Goal: Task Accomplishment & Management: Manage account settings

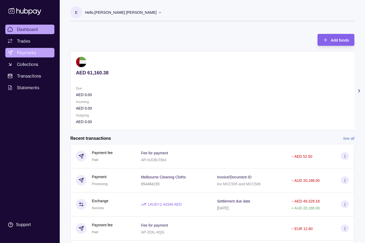
click at [26, 52] on span "Payments" at bounding box center [26, 53] width 19 height 6
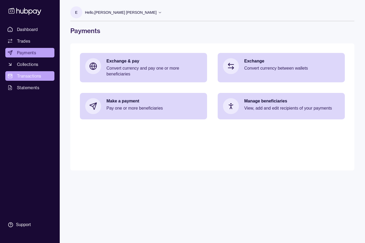
click at [27, 75] on span "Transactions" at bounding box center [29, 76] width 24 height 6
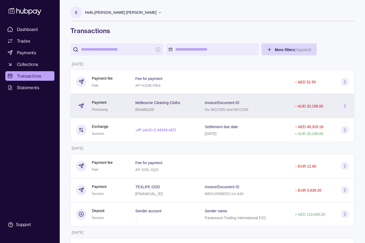
click at [345, 106] on icon at bounding box center [345, 106] width 4 height 4
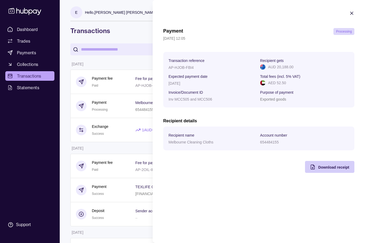
click at [324, 167] on span "Download receipt" at bounding box center [333, 167] width 31 height 4
click at [351, 13] on icon "button" at bounding box center [351, 13] width 3 height 3
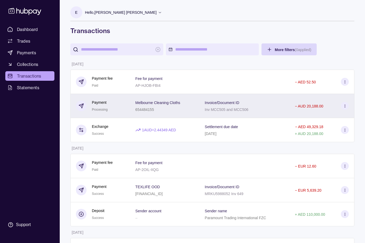
click at [81, 105] on icon at bounding box center [80, 105] width 5 height 5
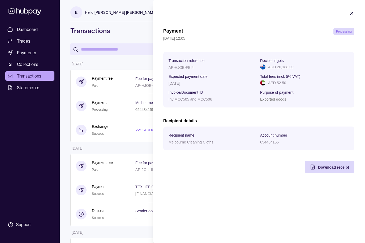
click at [81, 105] on html "Dashboard Trades Payments Collections Transactions Statements Support E Hello, …" at bounding box center [182, 185] width 365 height 370
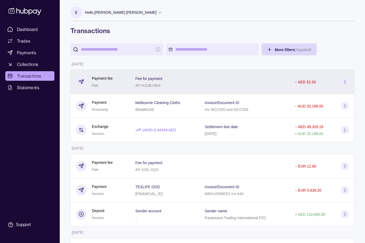
click at [83, 81] on icon at bounding box center [81, 82] width 5 height 5
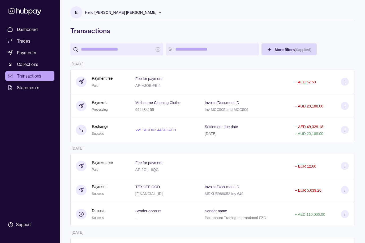
click at [83, 81] on html "Dashboard Trades Payments Collections Transactions Statements Support E Hello, …" at bounding box center [182, 185] width 365 height 370
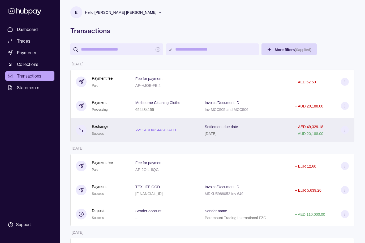
click at [82, 130] on icon at bounding box center [80, 130] width 5 height 5
click at [82, 130] on html "Dashboard Trades Payments Collections Transactions Statements Support E Hello, …" at bounding box center [182, 185] width 365 height 370
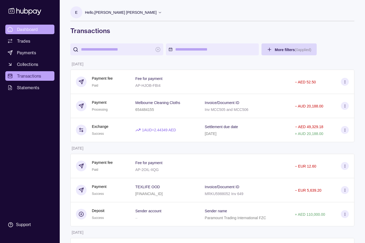
click at [31, 29] on span "Dashboard" at bounding box center [27, 29] width 21 height 6
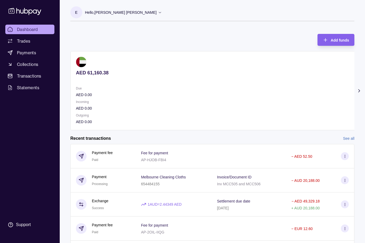
click at [17, 12] on icon at bounding box center [24, 11] width 35 height 10
click at [12, 11] on icon at bounding box center [24, 11] width 35 height 10
click at [31, 30] on span "Dashboard" at bounding box center [27, 29] width 21 height 6
click at [158, 12] on icon at bounding box center [160, 12] width 4 height 4
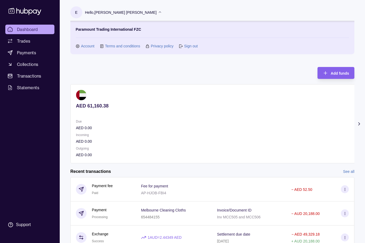
click at [188, 46] on link "Sign out" at bounding box center [191, 46] width 14 height 6
